Goal: Task Accomplishment & Management: Manage account settings

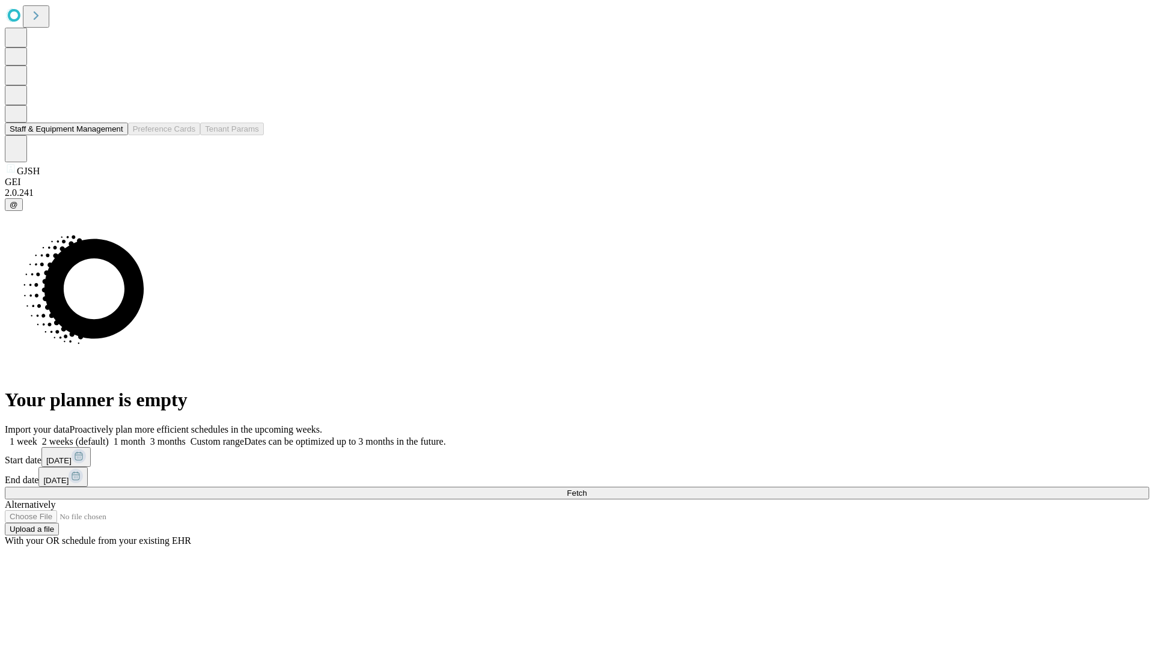
click at [115, 135] on button "Staff & Equipment Management" at bounding box center [66, 129] width 123 height 13
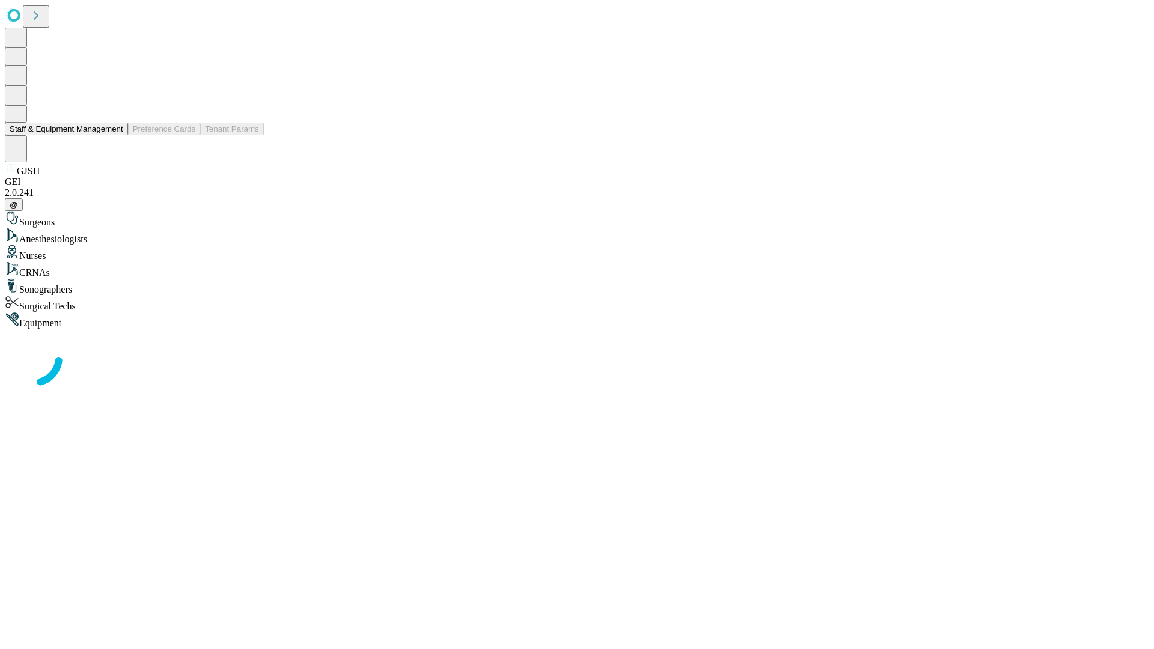
click at [115, 135] on button "Staff & Equipment Management" at bounding box center [66, 129] width 123 height 13
